Goal: Browse casually

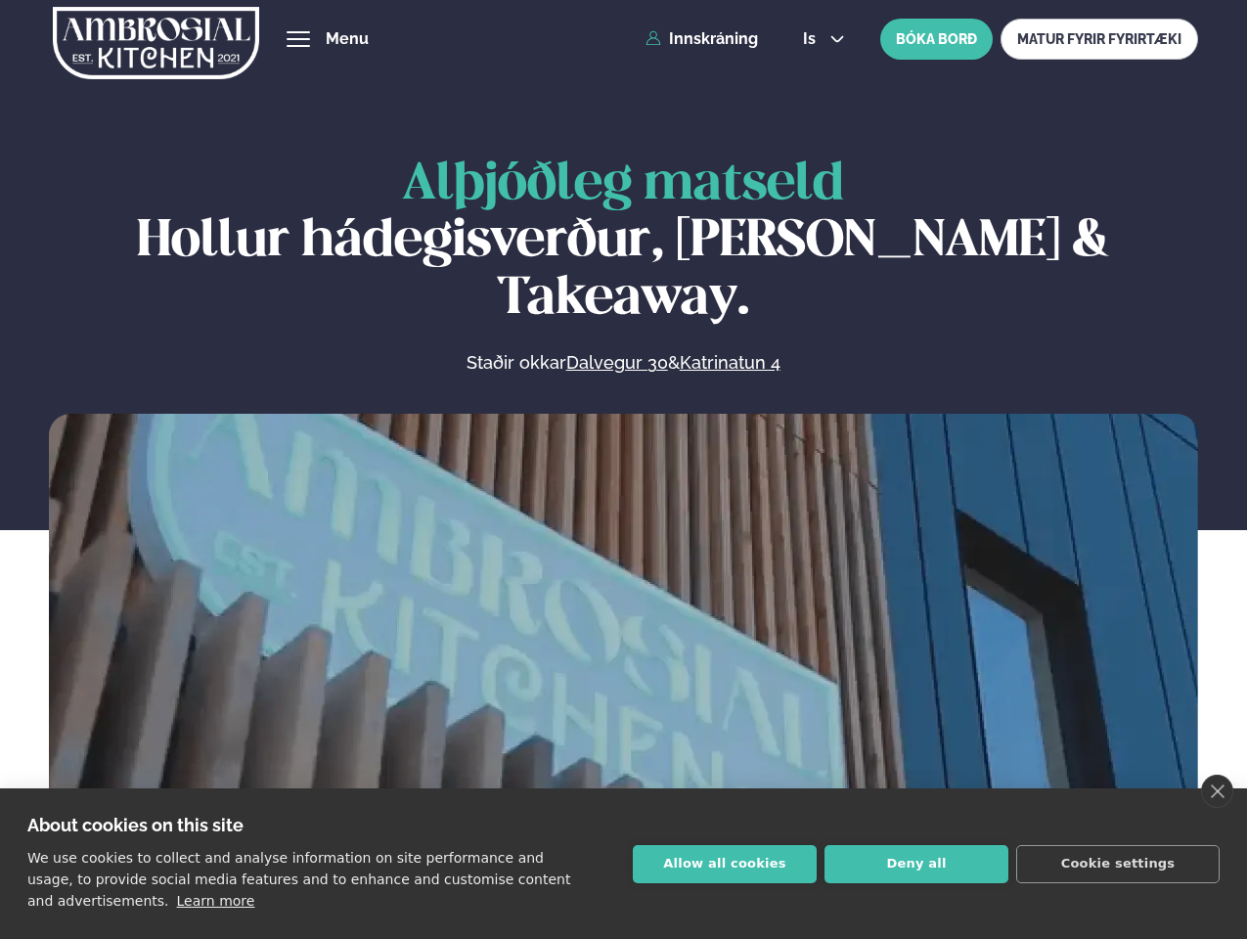
click at [1217, 791] on link "close" at bounding box center [1217, 791] width 32 height 33
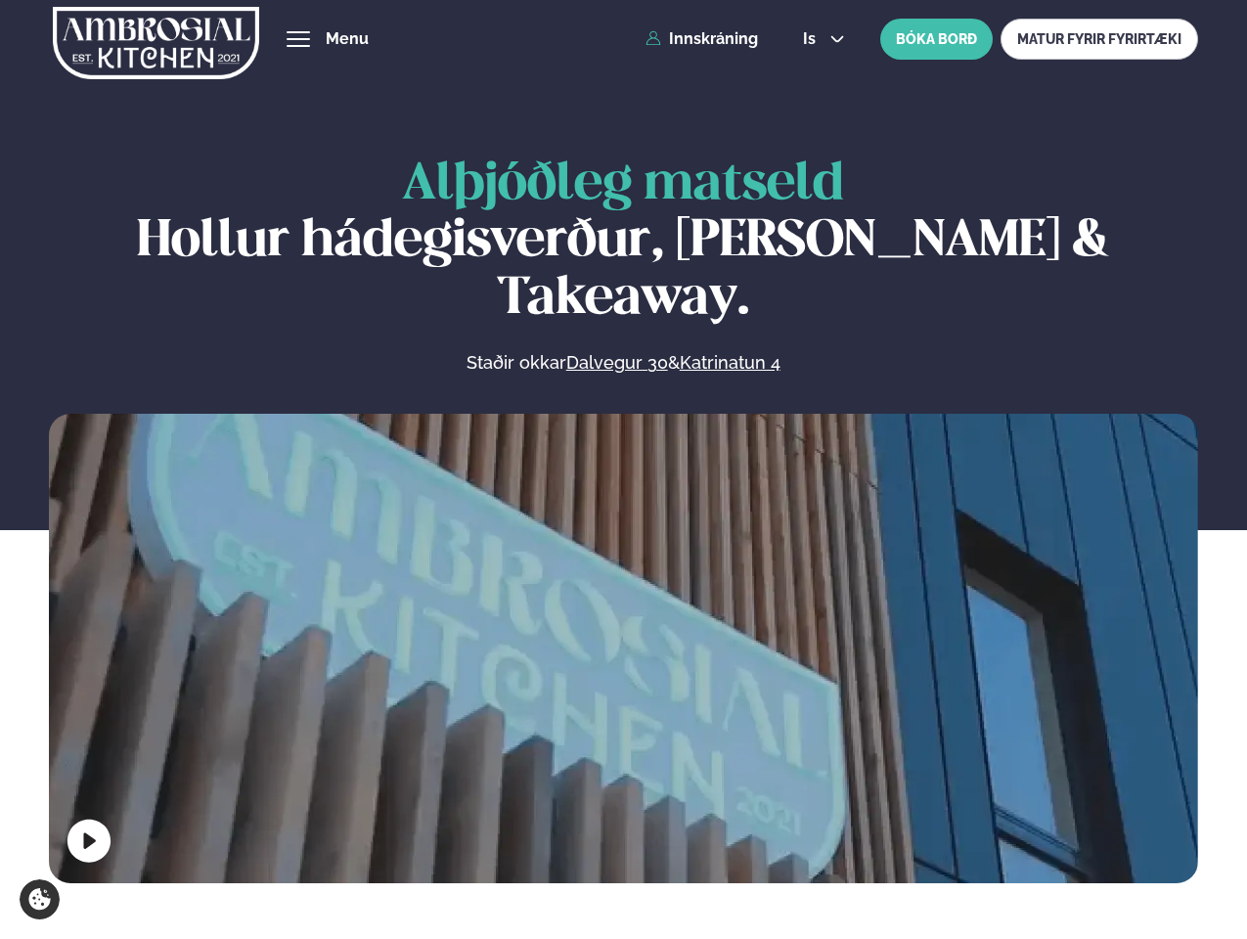
click at [298, 39] on span "hamburger" at bounding box center [298, 39] width 18 height 18
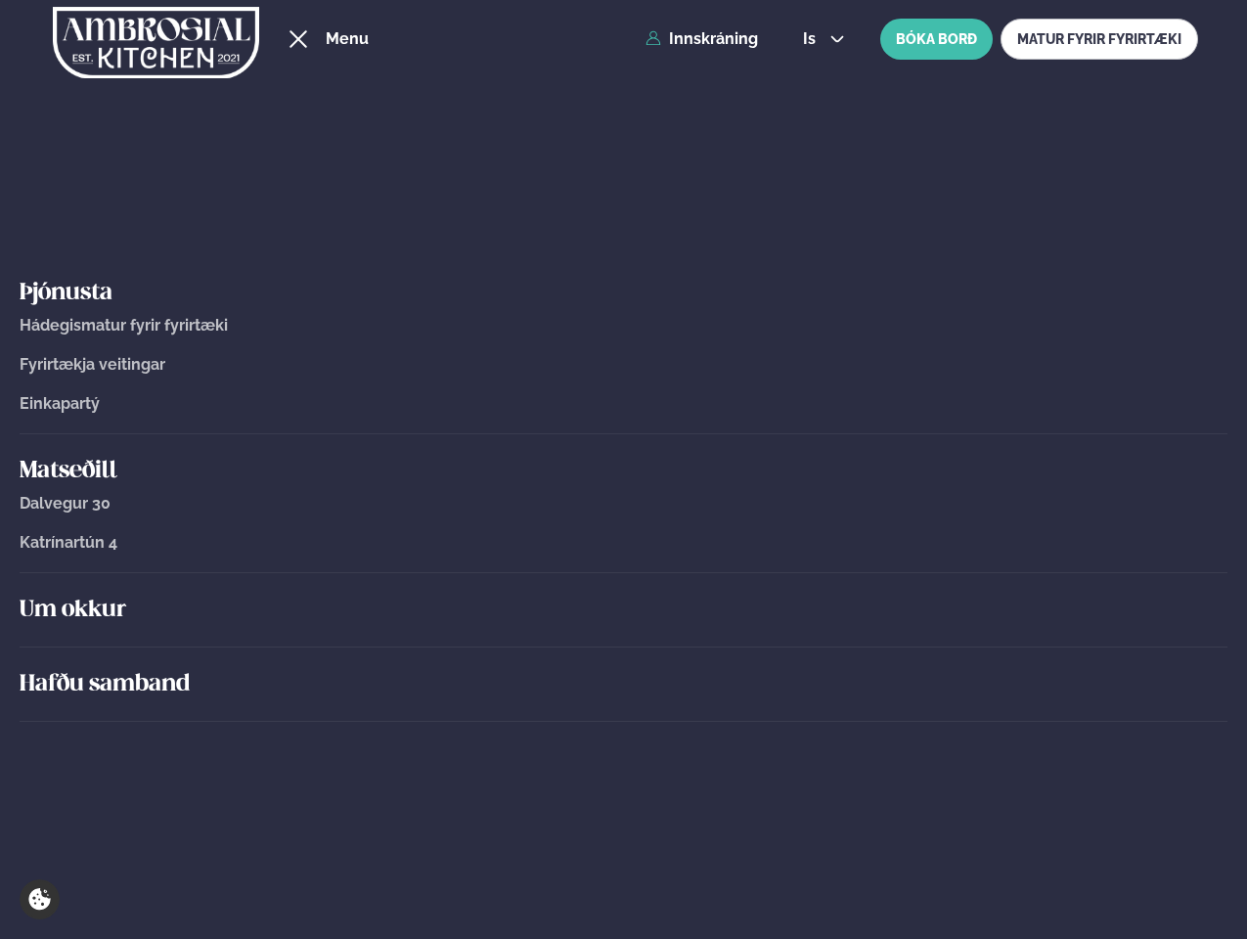
click at [822, 39] on span "is" at bounding box center [812, 39] width 19 height 16
click at [623, 644] on video at bounding box center [623, 701] width 1149 height 574
